Goal: Transaction & Acquisition: Purchase product/service

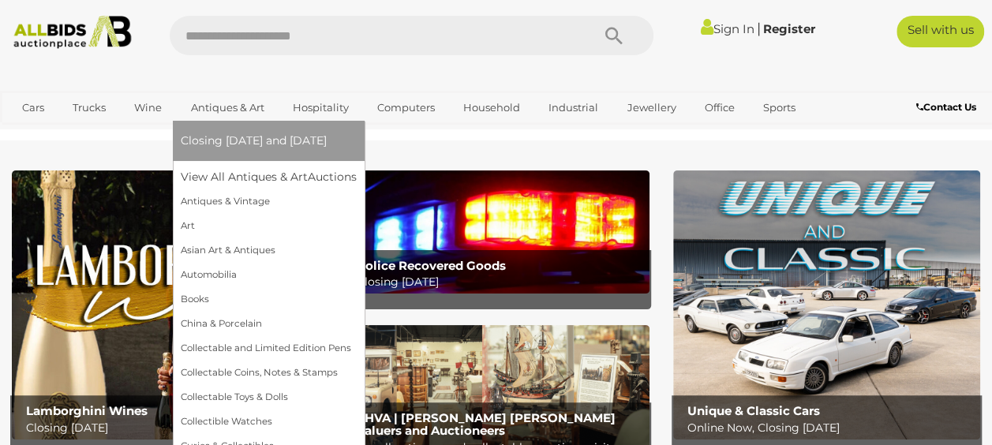
click at [213, 108] on link "Antiques & Art" at bounding box center [228, 108] width 94 height 26
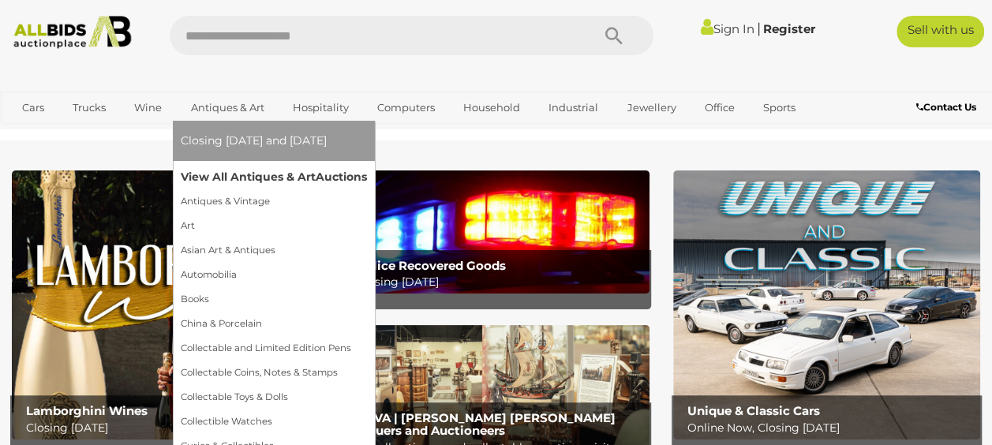
click at [234, 178] on link "View All Antiques & Art Auctions" at bounding box center [274, 177] width 186 height 24
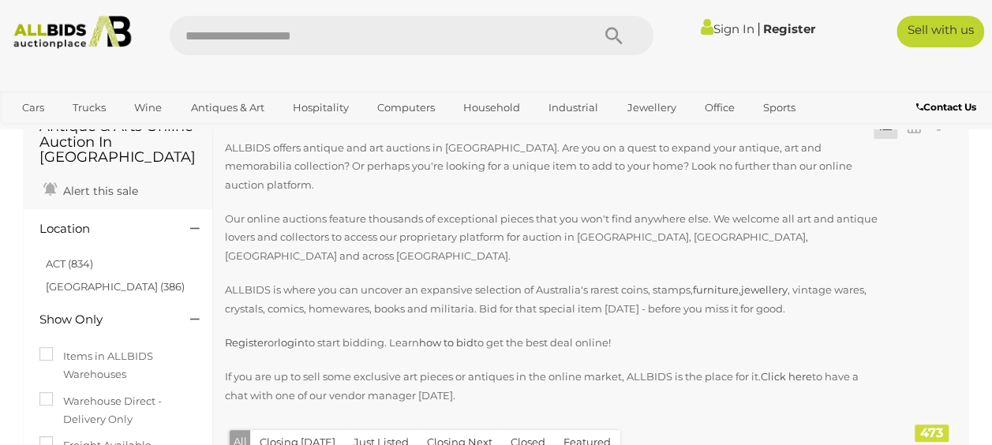
scroll to position [158, 0]
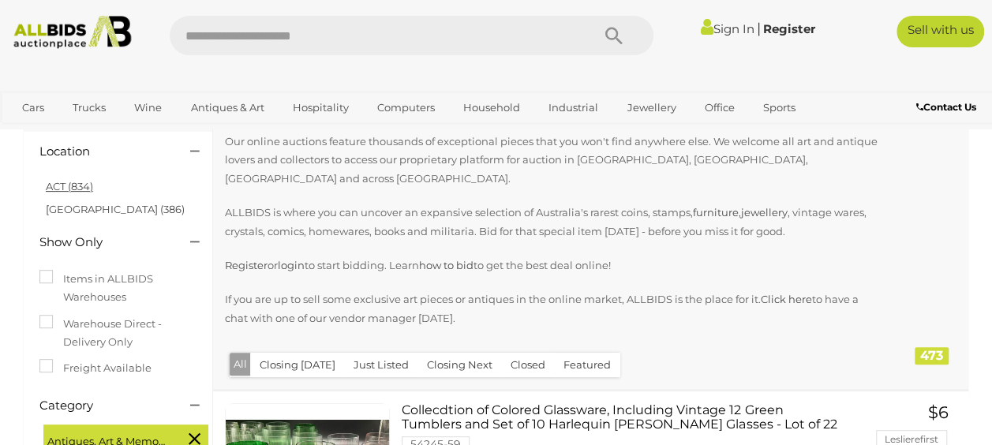
click at [55, 192] on link "ACT (834)" at bounding box center [69, 186] width 47 height 13
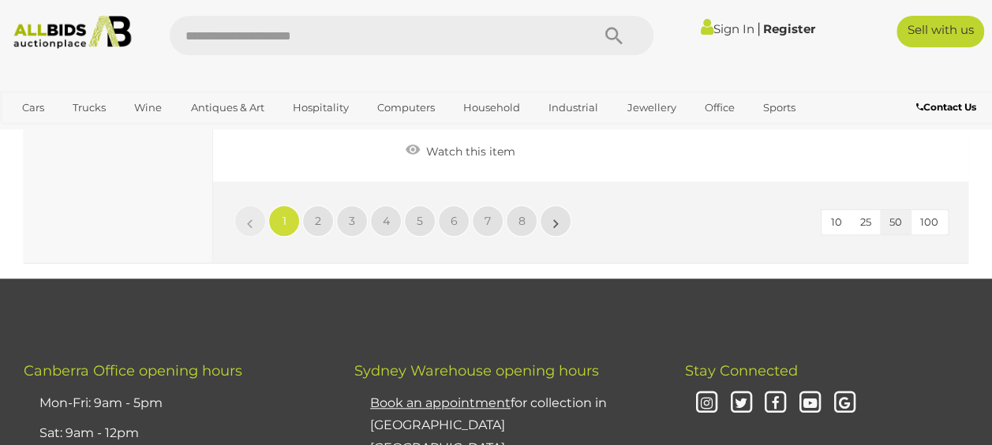
scroll to position [12465, 0]
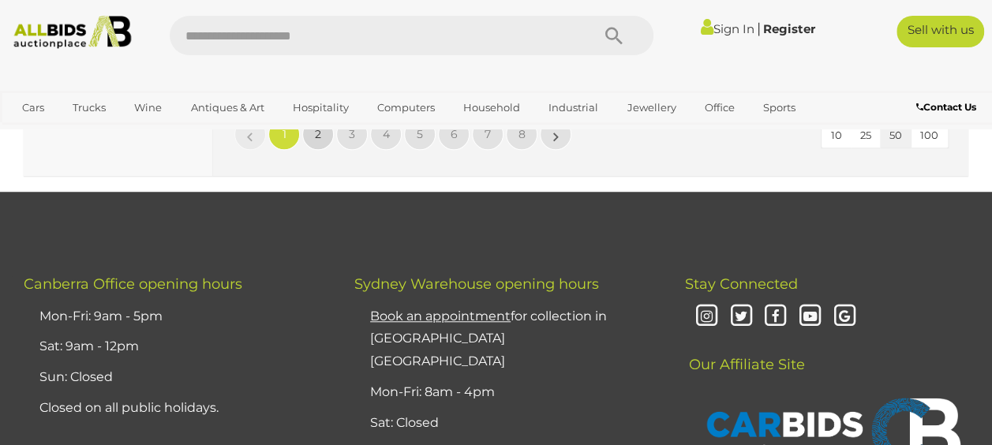
click at [316, 141] on span "2" at bounding box center [318, 134] width 6 height 14
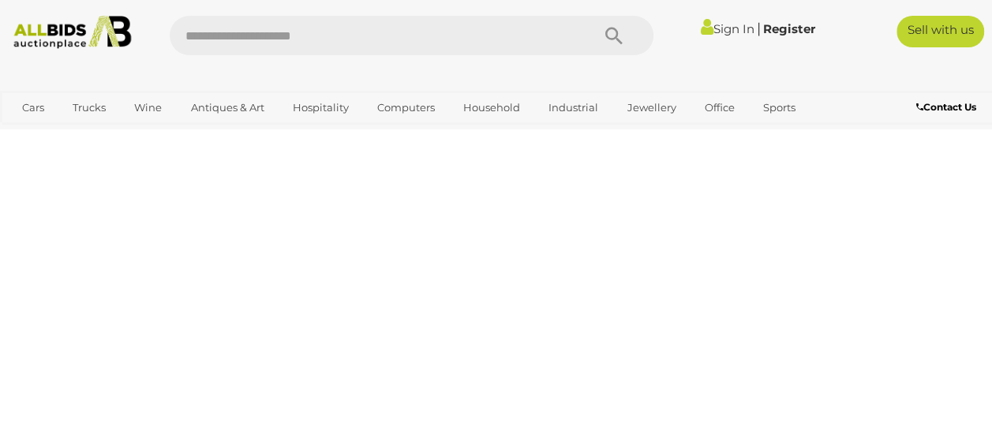
scroll to position [352, 0]
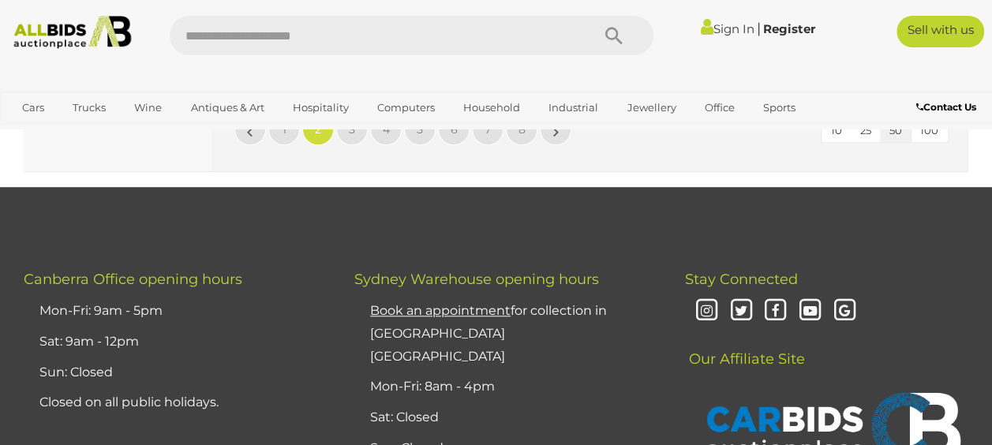
scroll to position [12422, 0]
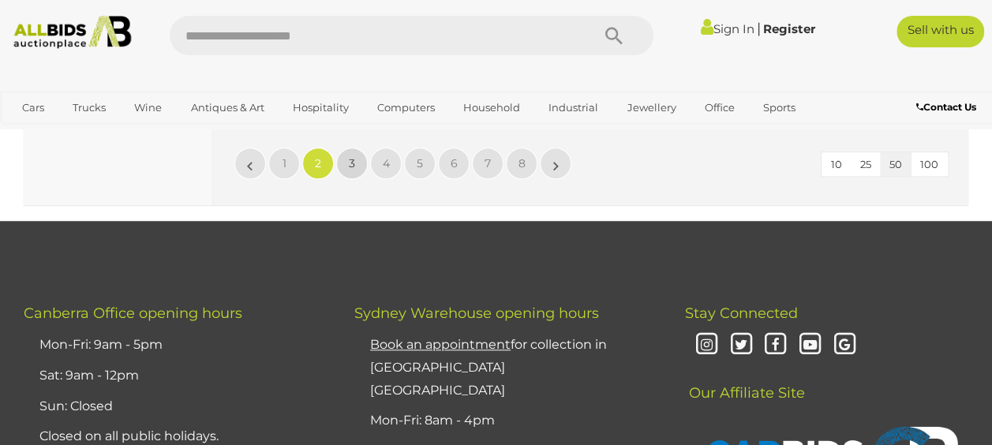
click at [351, 170] on span "3" at bounding box center [352, 163] width 6 height 14
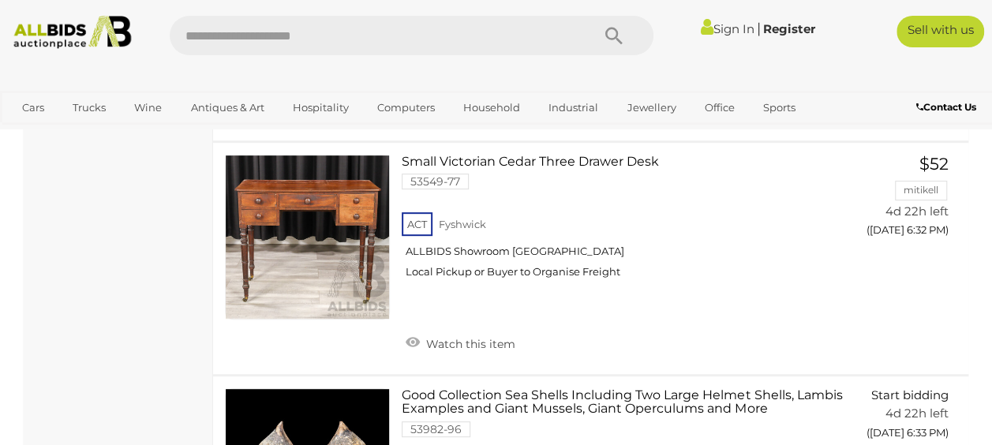
scroll to position [6190, 0]
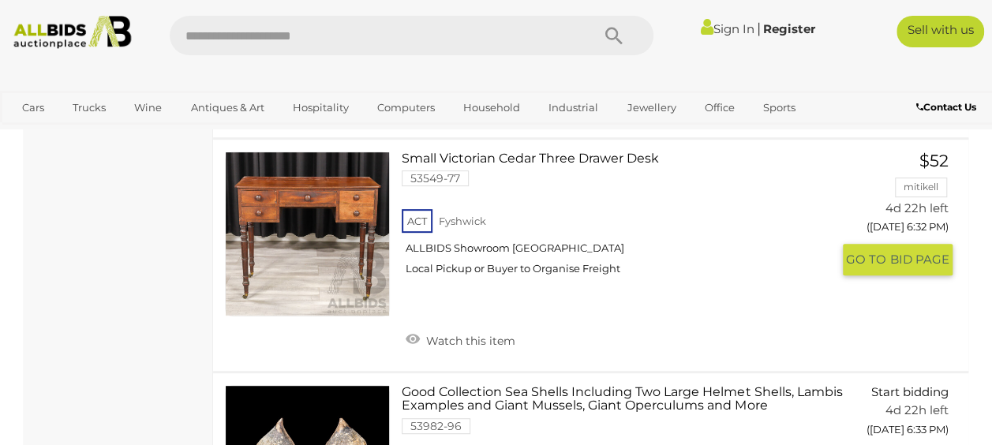
click at [301, 192] on link at bounding box center [307, 233] width 165 height 165
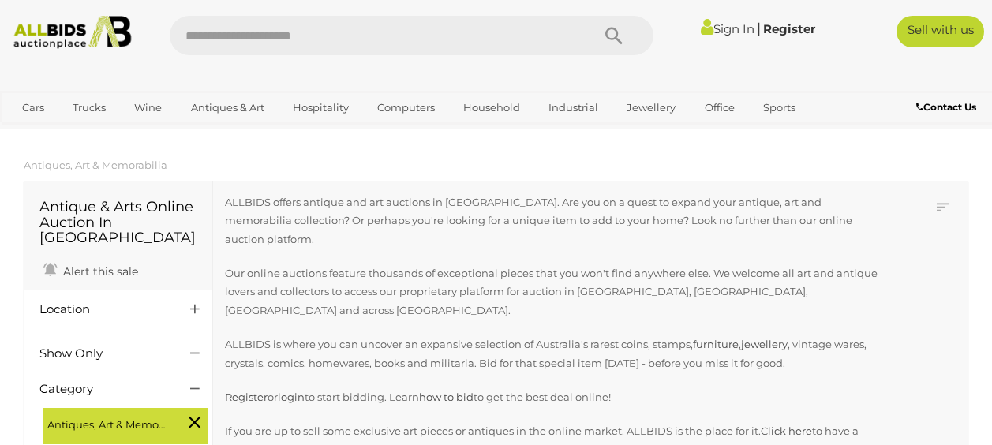
scroll to position [1837, 0]
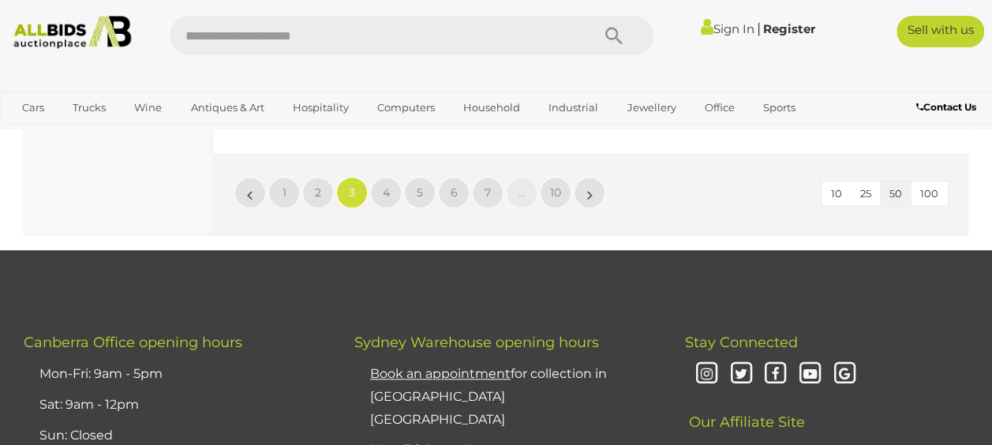
scroll to position [12282, 0]
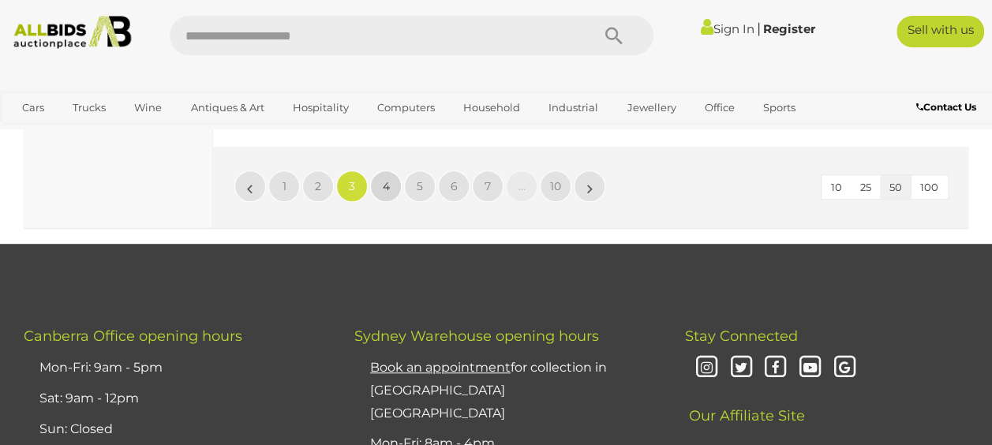
click at [383, 193] on span "4" at bounding box center [386, 186] width 7 height 14
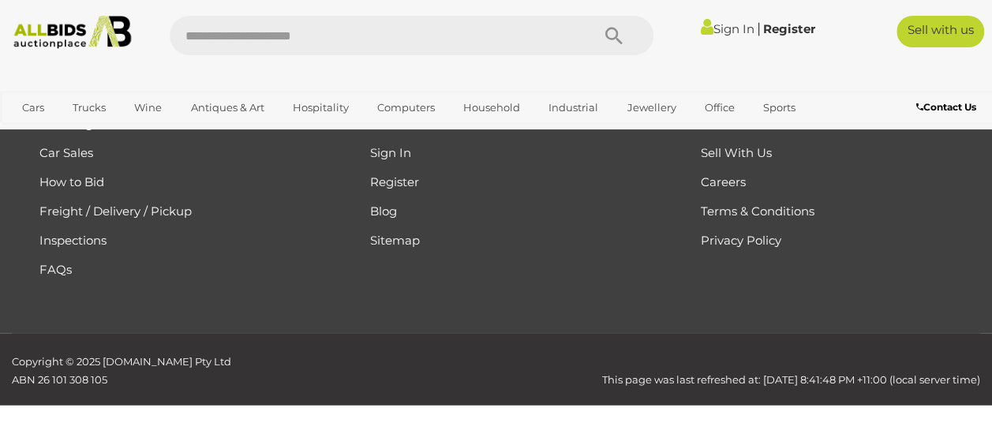
scroll to position [352, 0]
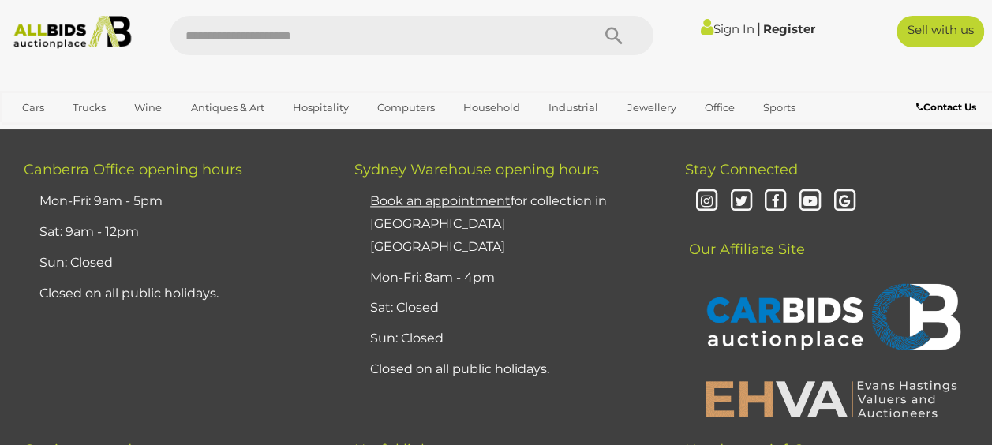
scroll to position [12827, 0]
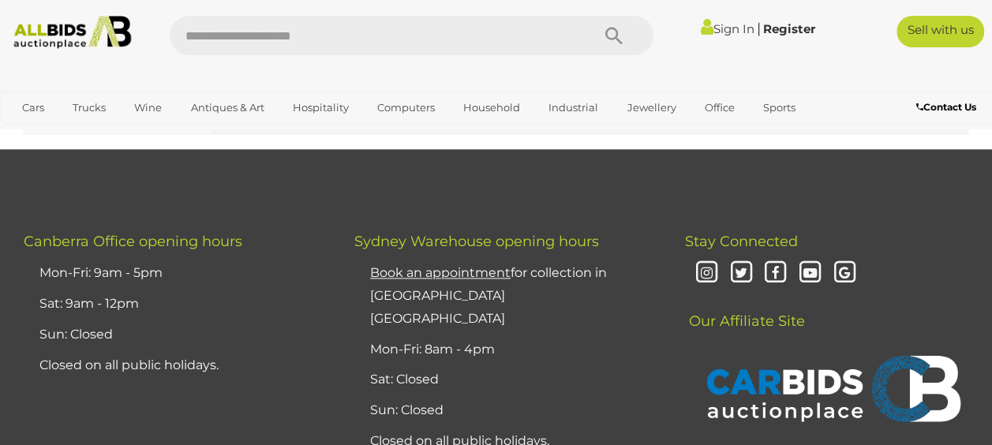
click at [423, 107] on link "5" at bounding box center [420, 92] width 32 height 32
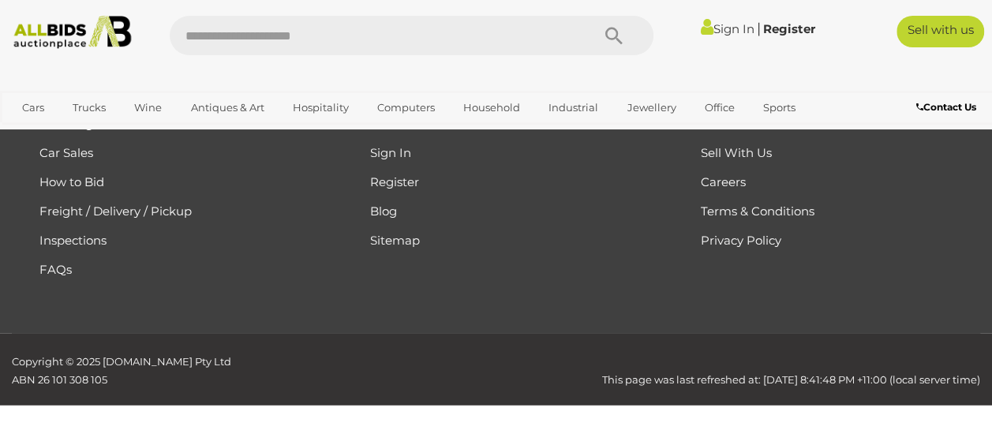
scroll to position [352, 0]
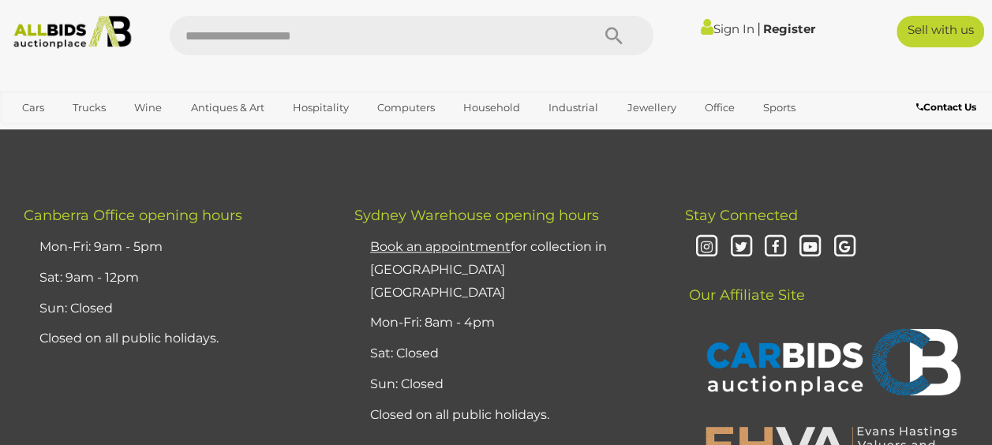
scroll to position [12737, 0]
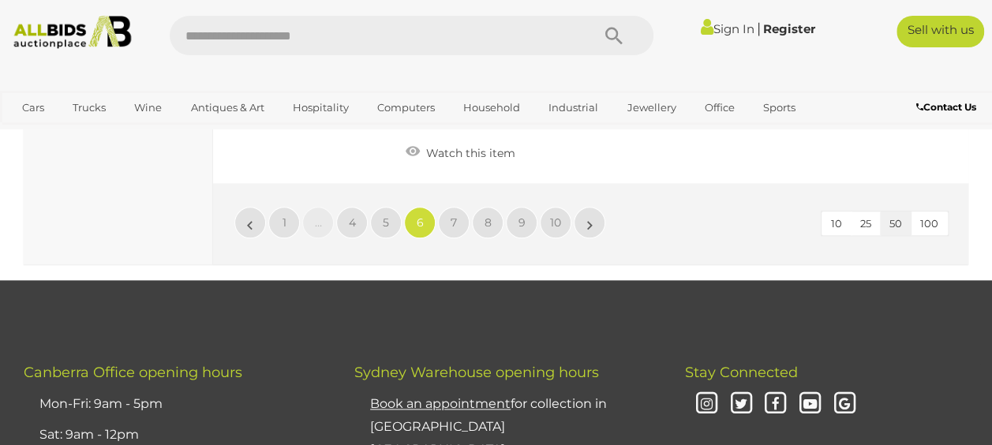
scroll to position [12895, 0]
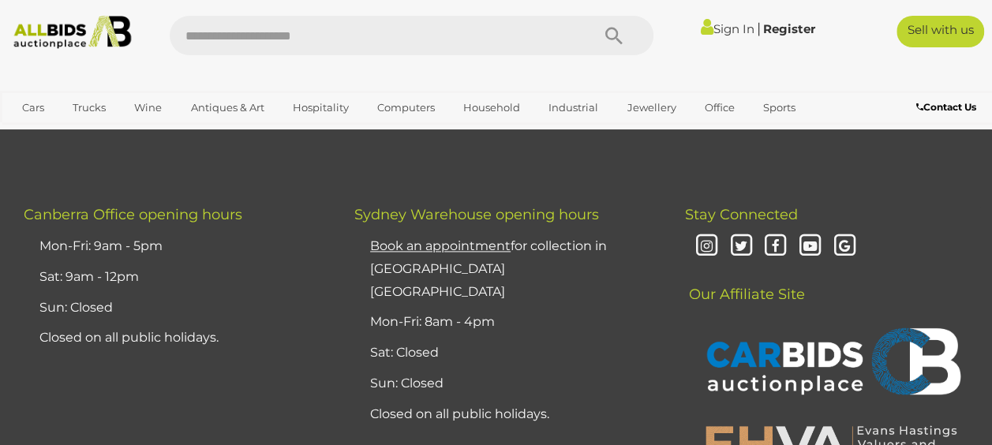
click at [454, 72] on span "7" at bounding box center [453, 65] width 6 height 14
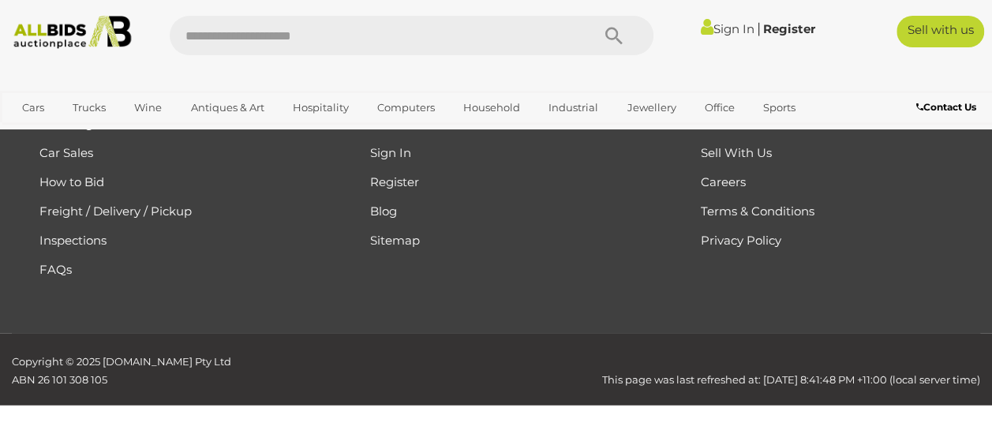
scroll to position [352, 0]
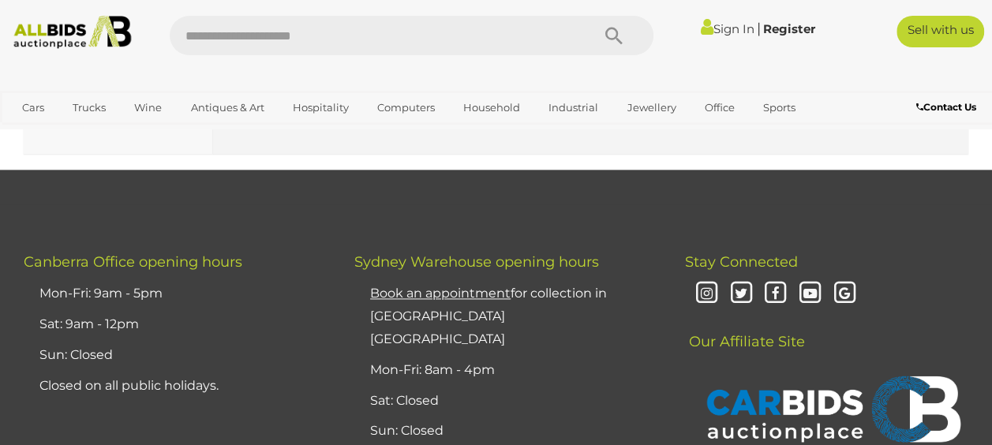
scroll to position [12816, 0]
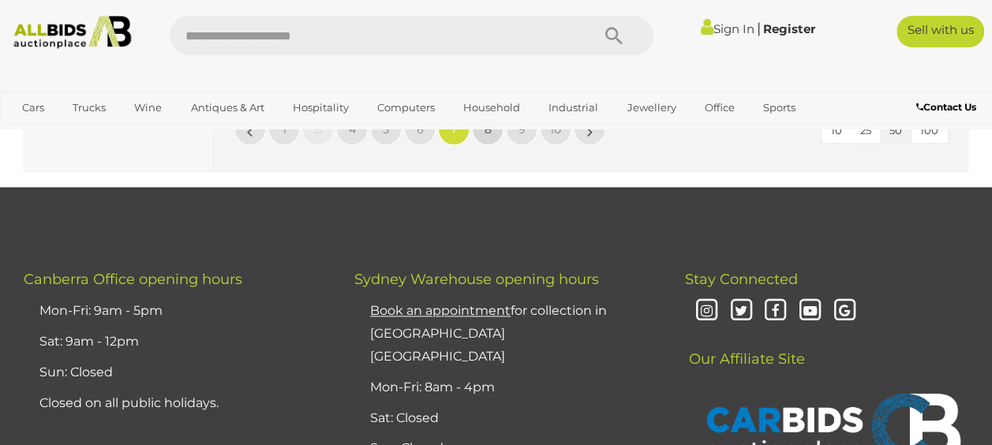
click at [487, 136] on span "8" at bounding box center [487, 129] width 7 height 14
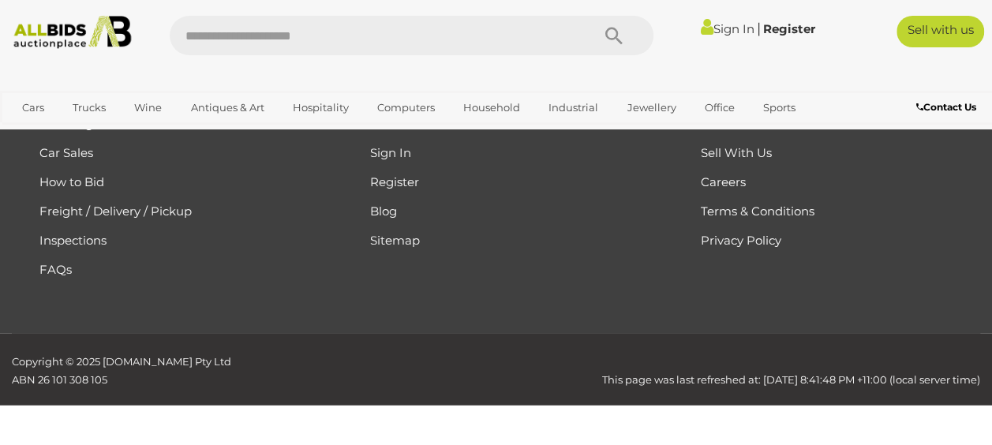
scroll to position [352, 0]
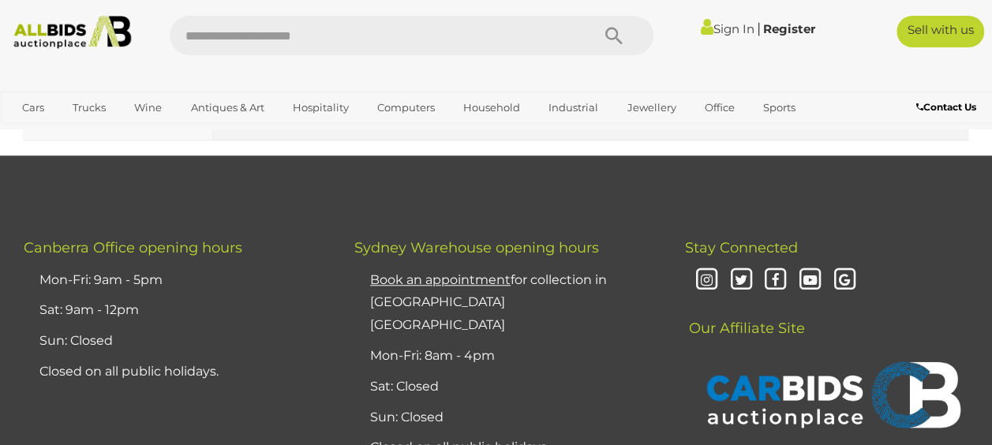
scroll to position [12185, 0]
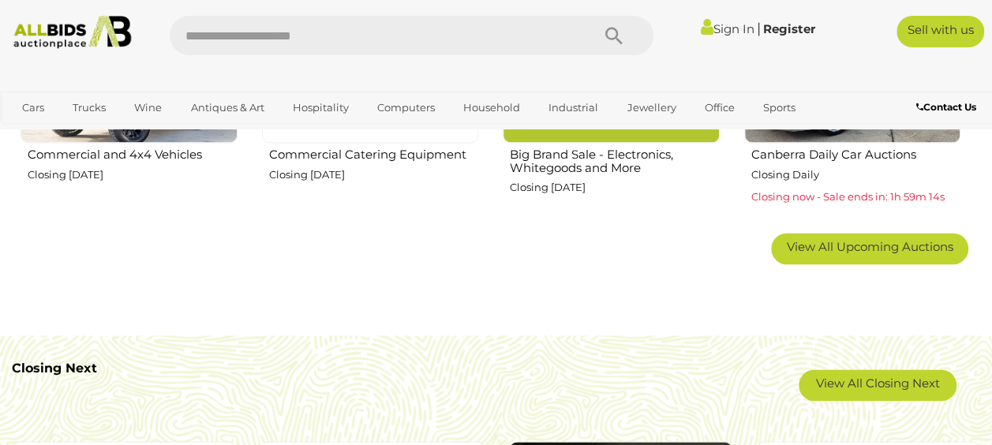
scroll to position [1026, 0]
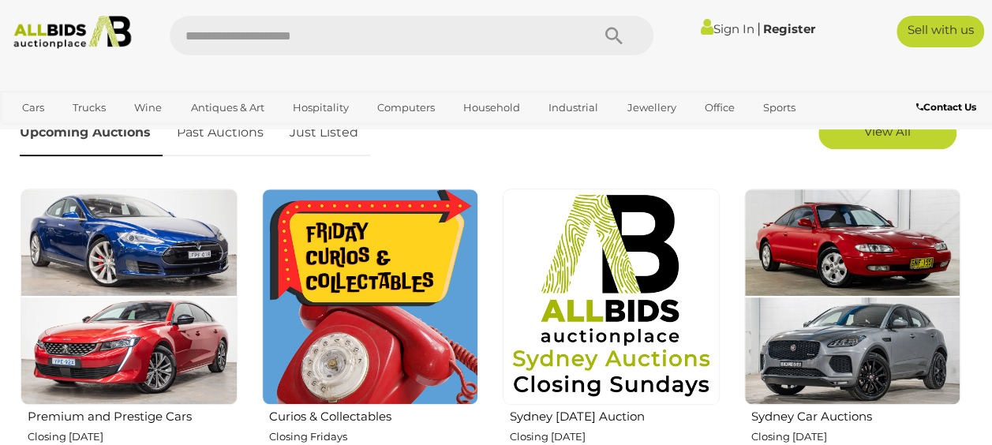
scroll to position [552, 0]
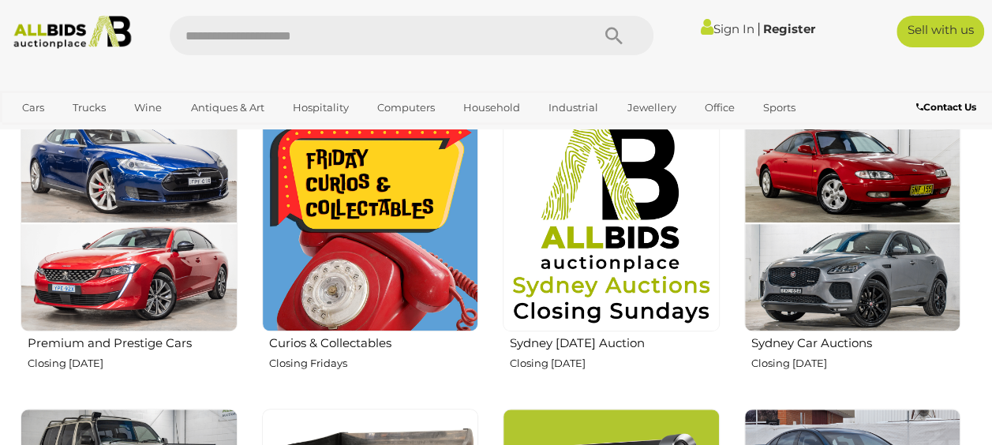
click at [396, 234] on img at bounding box center [370, 223] width 217 height 217
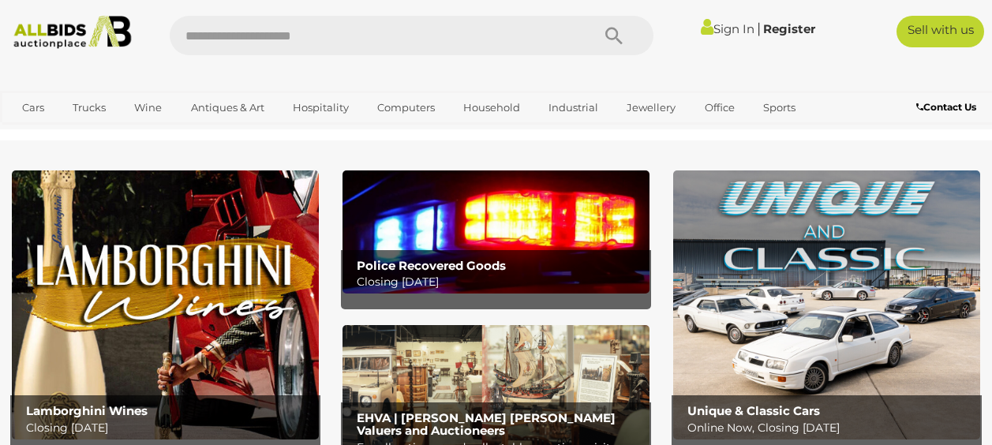
scroll to position [552, 0]
